Goal: Communication & Community: Ask a question

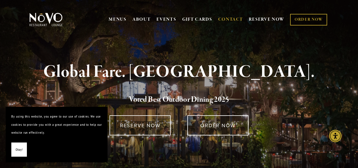
click at [232, 20] on link "CONTACT" at bounding box center [230, 19] width 25 height 11
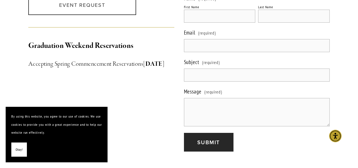
scroll to position [605, 0]
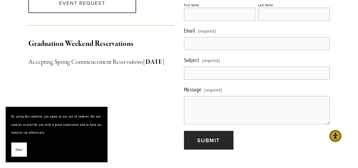
click at [216, 9] on input "First Name" at bounding box center [220, 14] width 72 height 13
type input "[PERSON_NAME]"
click at [264, 8] on input "Last Name" at bounding box center [294, 14] width 72 height 13
type input "[PERSON_NAME]"
click at [263, 37] on input "Email (required)" at bounding box center [257, 43] width 146 height 13
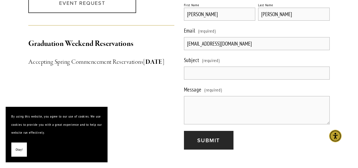
type input "[EMAIL_ADDRESS][DOMAIN_NAME]"
type input "60th Birthday Celebration"
paste textarea "My name is [PERSON_NAME], I am having my 60th Birthday Party in [DEMOGRAPHIC_DA…"
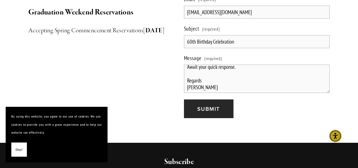
scroll to position [637, 0]
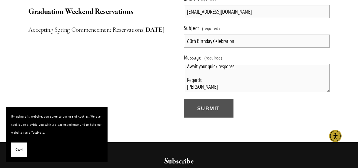
type textarea "My name is [PERSON_NAME], I am having my 60th Birthday Party in [DEMOGRAPHIC_DA…"
click at [220, 99] on button "Submit Submit" at bounding box center [208, 108] width 49 height 19
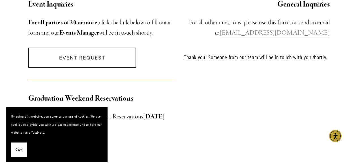
scroll to position [549, 0]
